Goal: Information Seeking & Learning: Learn about a topic

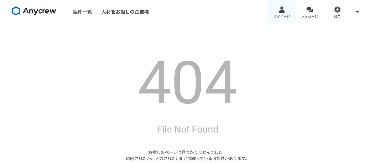
click at [282, 13] on link "マイページ" at bounding box center [282, 12] width 28 height 24
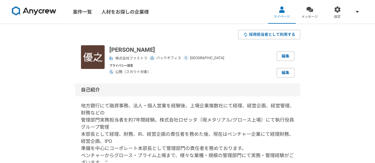
click at [42, 12] on img at bounding box center [34, 10] width 44 height 9
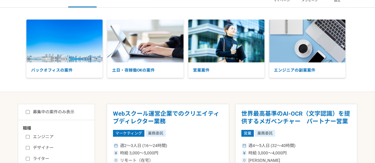
scroll to position [30, 0]
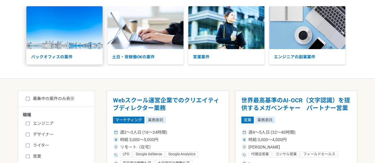
click at [79, 37] on img at bounding box center [64, 27] width 76 height 43
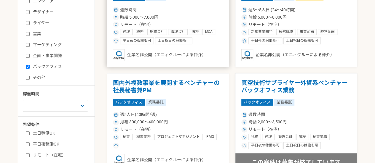
scroll to position [91, 0]
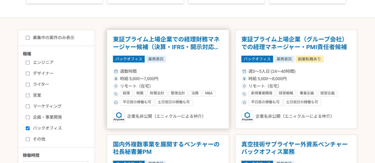
click at [198, 60] on div "バックオフィス 業務委託" at bounding box center [168, 59] width 110 height 7
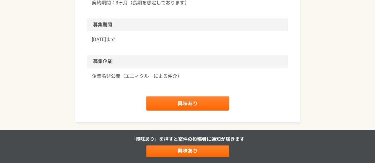
scroll to position [860, 0]
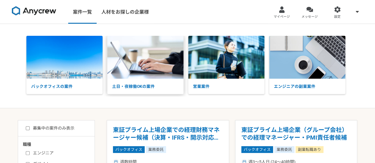
click at [148, 87] on p "土日・夜稼働OKの案件" at bounding box center [145, 86] width 76 height 15
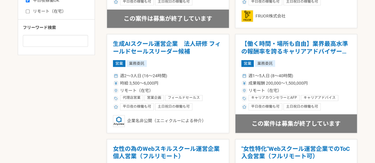
scroll to position [326, 0]
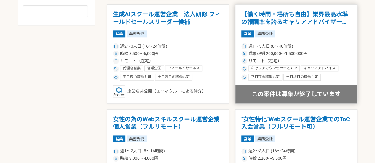
click at [303, 26] on article "【働く時間・場所も自由】業界最高水準の報酬率を誇るキャリアアドバイザーを募集！ 営業 業務委託 週1〜5人日 (8〜40時間) 成果報酬 200,000〜1,…" at bounding box center [296, 53] width 122 height 99
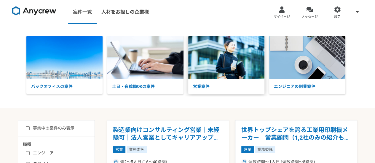
click at [213, 77] on img at bounding box center [226, 57] width 76 height 43
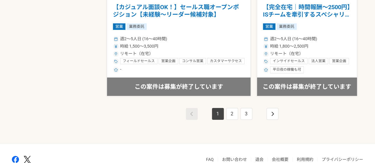
scroll to position [1099, 0]
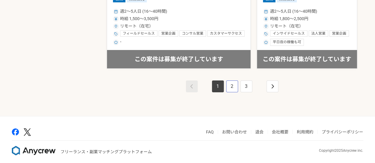
click at [233, 85] on link "2" at bounding box center [232, 87] width 12 height 12
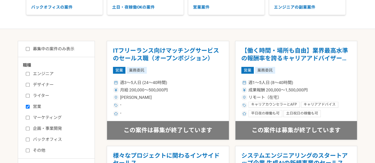
scroll to position [89, 0]
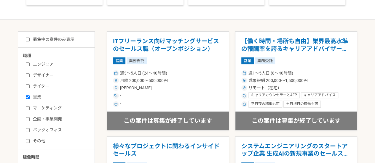
click at [28, 65] on input "エンジニア" at bounding box center [28, 65] width 4 height 4
checkbox input "true"
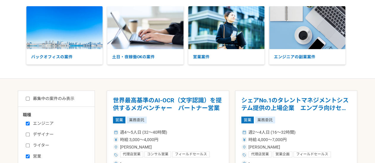
scroll to position [89, 0]
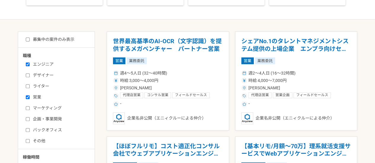
click at [28, 98] on input "営業" at bounding box center [28, 97] width 4 height 4
checkbox input "false"
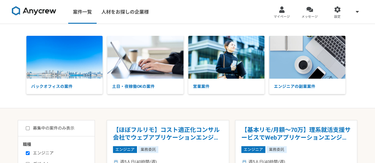
click at [41, 10] on img at bounding box center [34, 10] width 44 height 9
